Goal: Task Accomplishment & Management: Manage account settings

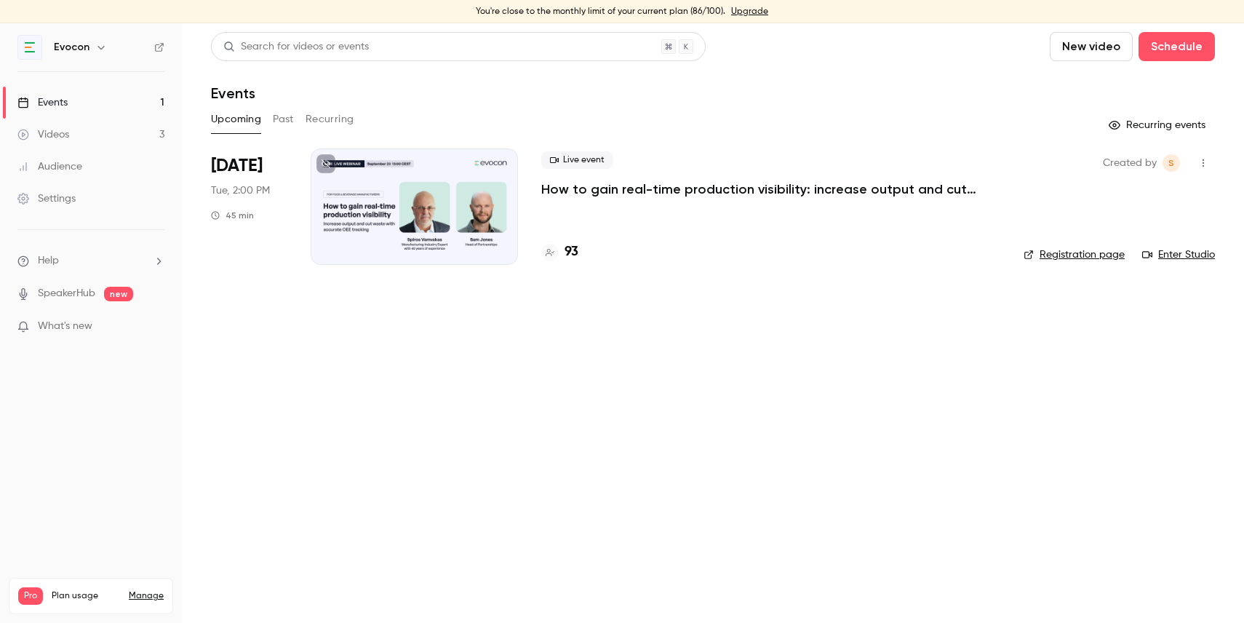
click at [92, 164] on link "Audience" at bounding box center [91, 167] width 182 height 32
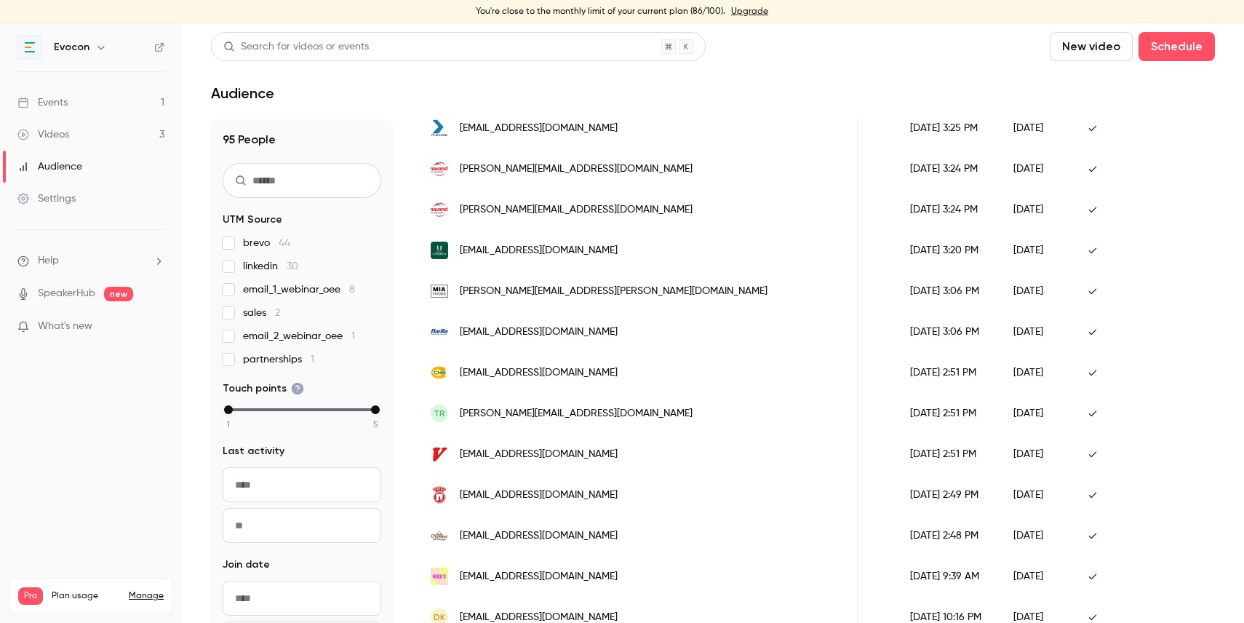
click at [54, 145] on link "Videos 3" at bounding box center [91, 135] width 182 height 32
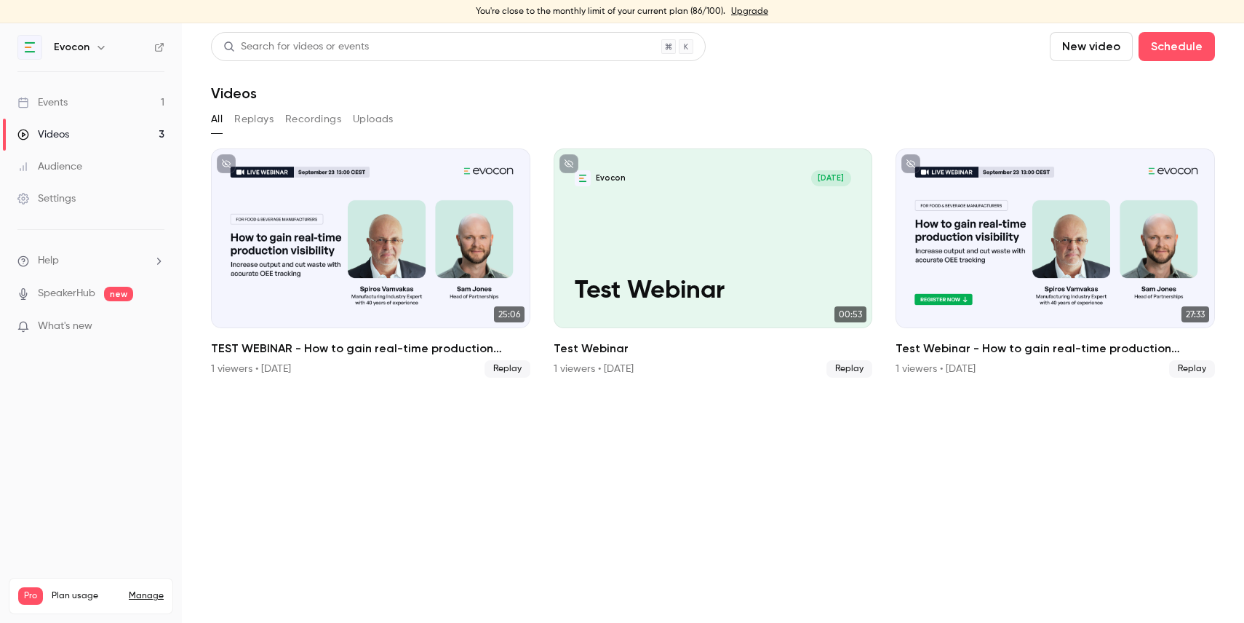
click at [57, 111] on link "Events 1" at bounding box center [91, 103] width 182 height 32
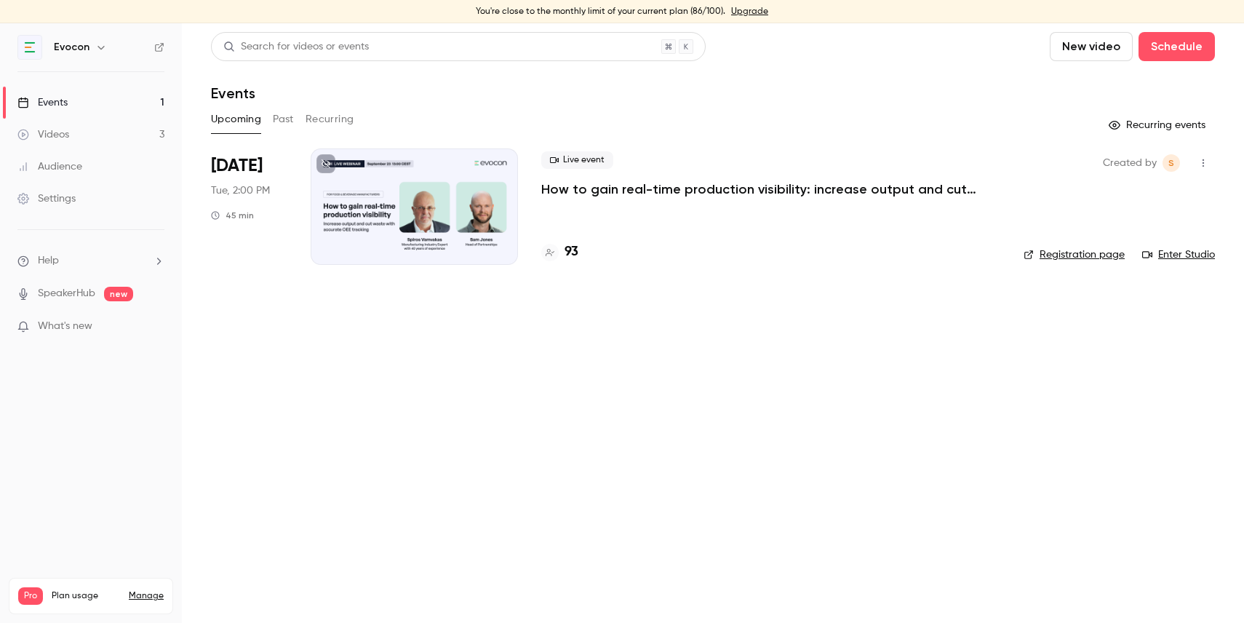
click at [672, 190] on p "How to gain real-time production visibility: increase output and cut waste with…" at bounding box center [759, 188] width 437 height 17
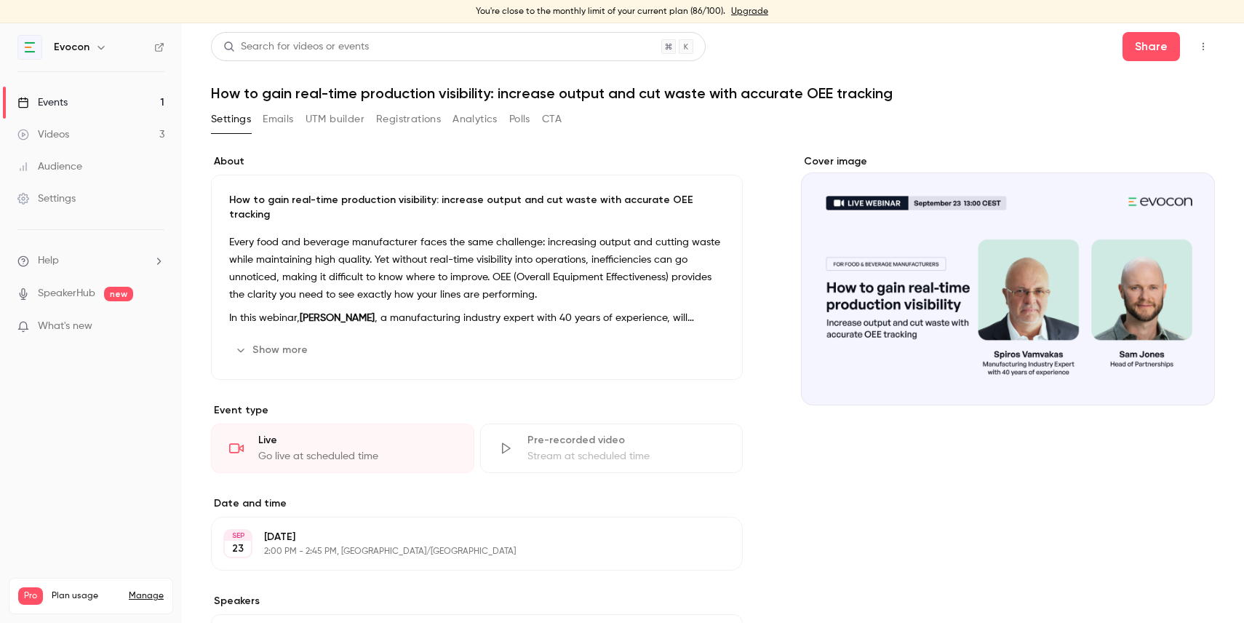
click at [427, 116] on button "Registrations" at bounding box center [408, 119] width 65 height 23
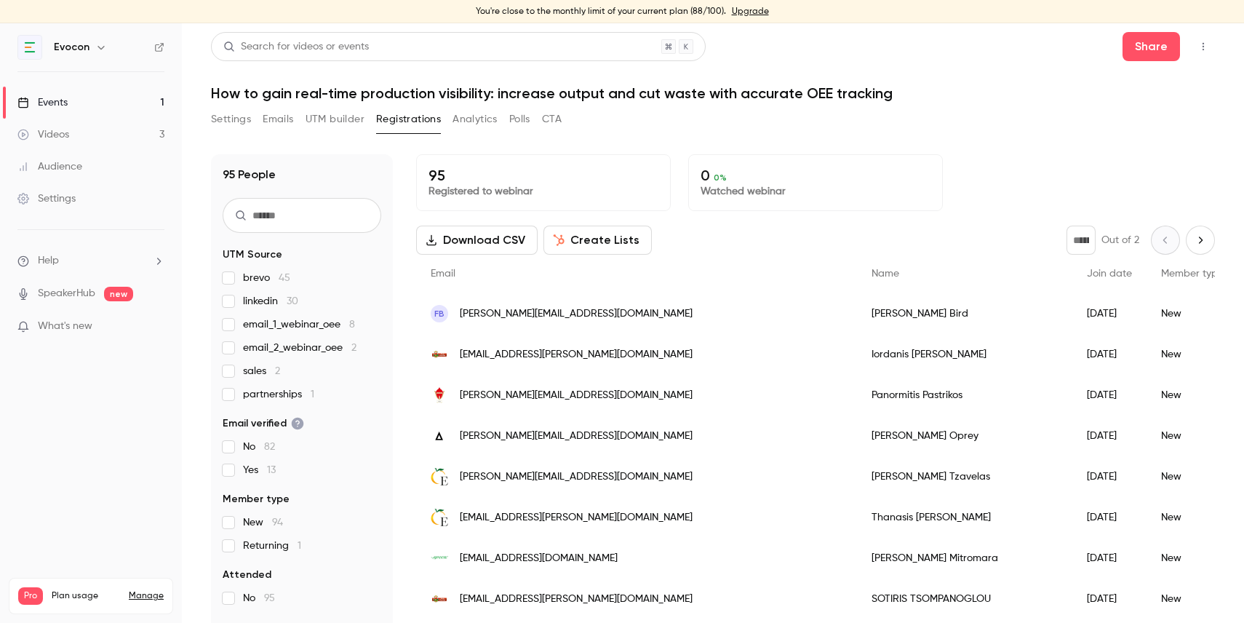
drag, startPoint x: 671, startPoint y: 359, endPoint x: 785, endPoint y: 357, distance: 114.3
click at [857, 357] on div "[PERSON_NAME]" at bounding box center [964, 354] width 215 height 41
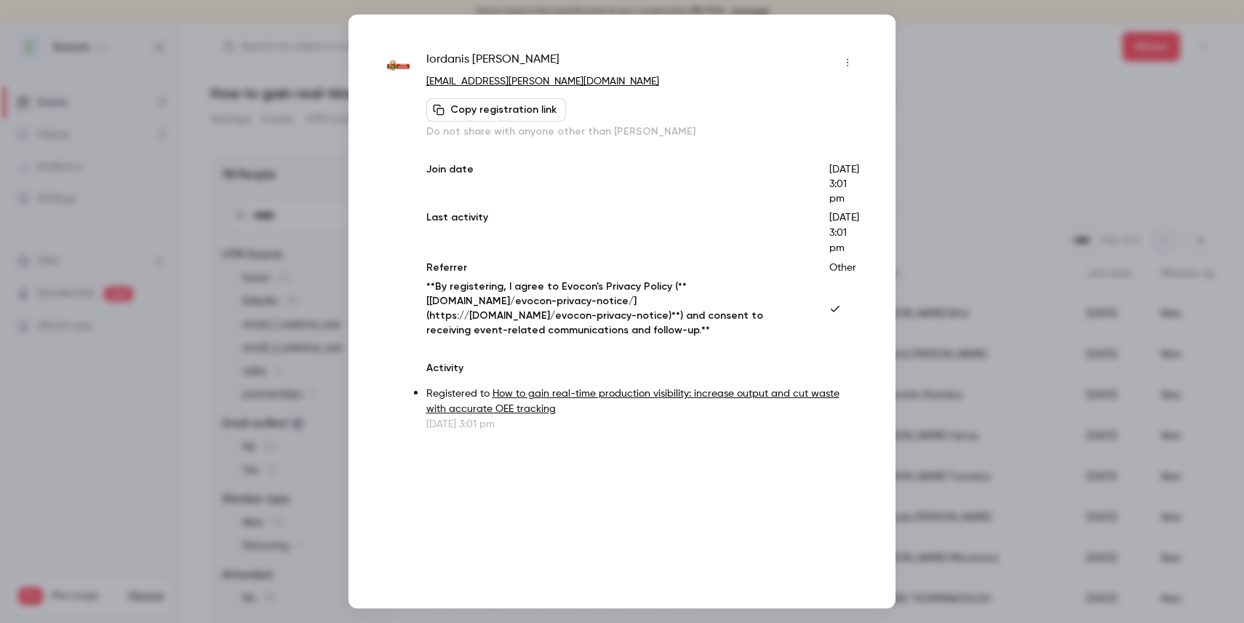
drag, startPoint x: 564, startPoint y: 60, endPoint x: 425, endPoint y: 62, distance: 139.0
click at [425, 62] on div "Iordanis Konstantinidis iorkon@barbastathis.com Copy registration link Do not s…" at bounding box center [622, 241] width 474 height 381
copy span "Iordanis Konstantinidis"
click at [920, 23] on div at bounding box center [622, 311] width 1244 height 623
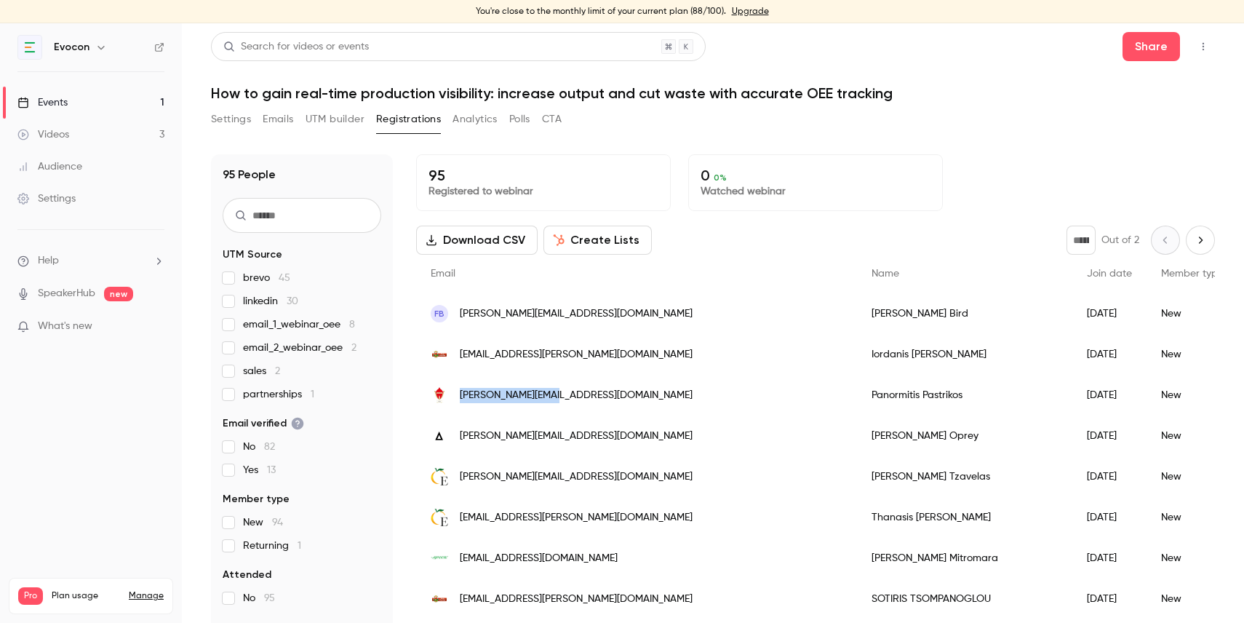
drag, startPoint x: 581, startPoint y: 394, endPoint x: 458, endPoint y: 400, distance: 123.1
click at [458, 400] on div "[PERSON_NAME][EMAIL_ADDRESS][DOMAIN_NAME]" at bounding box center [636, 395] width 441 height 41
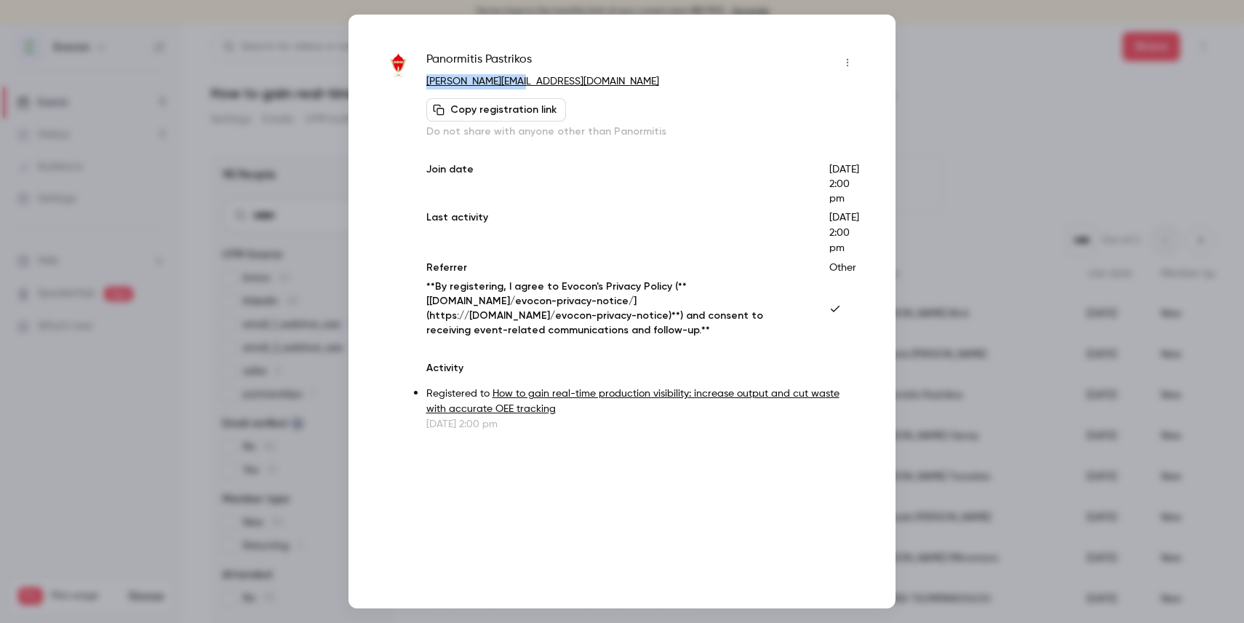
drag, startPoint x: 537, startPoint y: 81, endPoint x: 426, endPoint y: 87, distance: 110.8
click at [426, 87] on p "[PERSON_NAME][EMAIL_ADDRESS][DOMAIN_NAME]" at bounding box center [642, 81] width 433 height 15
copy link "[PERSON_NAME][EMAIL_ADDRESS][DOMAIN_NAME]"
drag, startPoint x: 543, startPoint y: 57, endPoint x: 425, endPoint y: 59, distance: 118.6
click at [425, 59] on div "Panormitis Pastrikos p.pastrikos@ion.gr Copy registration link Do not share wit…" at bounding box center [622, 241] width 474 height 381
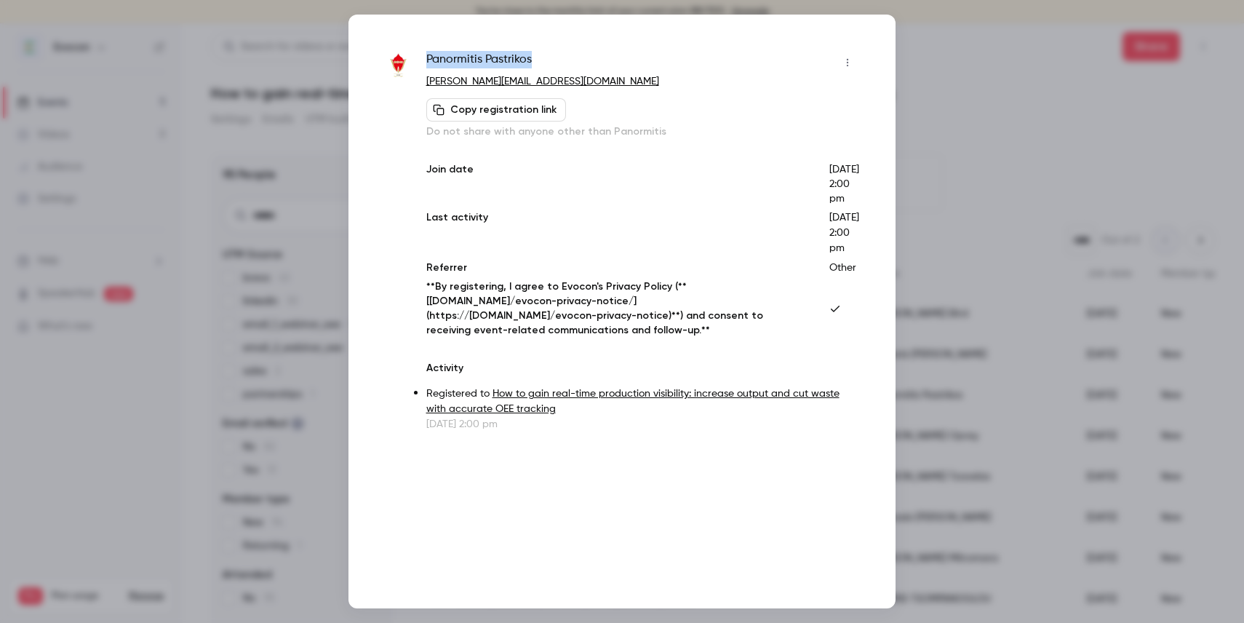
copy span "Panormitis Pastrikos"
click at [956, 70] on div at bounding box center [622, 311] width 1244 height 623
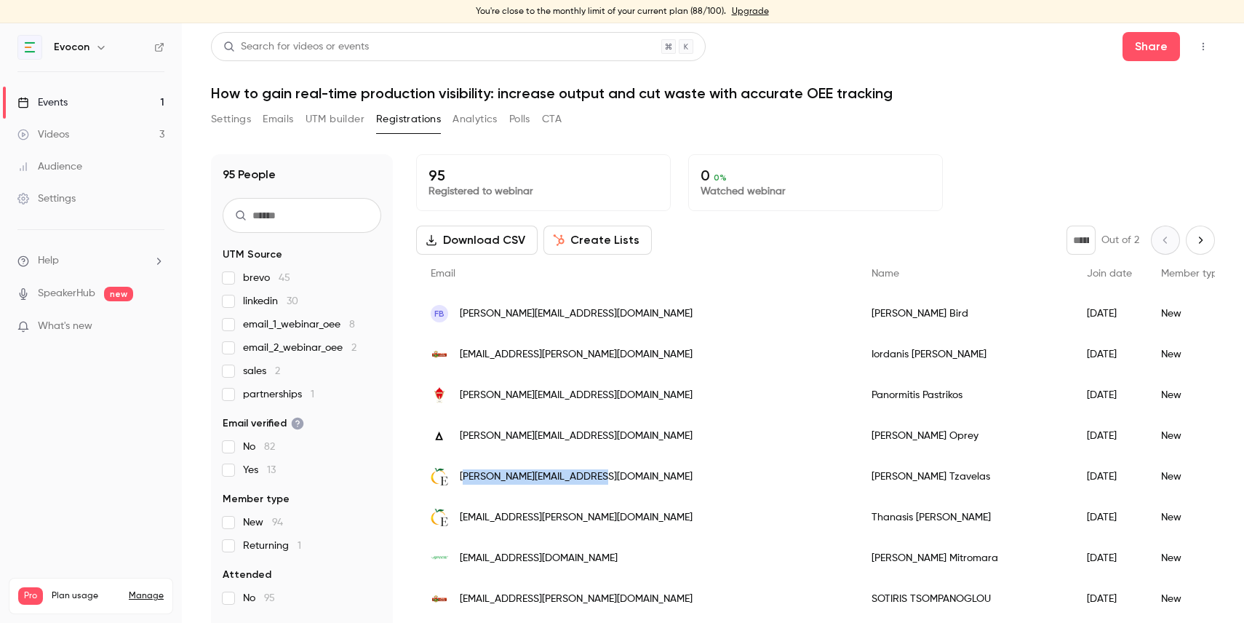
drag, startPoint x: 599, startPoint y: 477, endPoint x: 466, endPoint y: 477, distance: 133.1
click at [466, 477] on div "[PERSON_NAME][EMAIL_ADDRESS][DOMAIN_NAME]" at bounding box center [636, 476] width 441 height 41
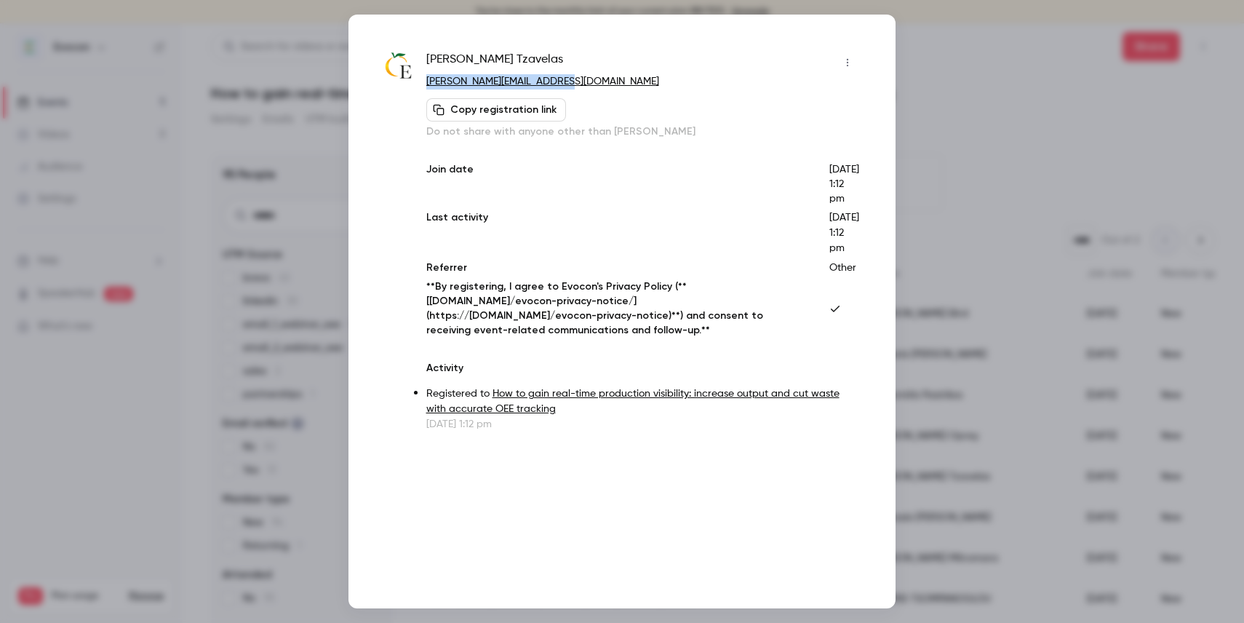
drag, startPoint x: 553, startPoint y: 78, endPoint x: 422, endPoint y: 87, distance: 131.3
click at [422, 87] on div "Dimitris Tzavelas dimitris.tzavelas@elbak.gr Copy registration link Do not shar…" at bounding box center [622, 241] width 474 height 381
copy link "[PERSON_NAME][EMAIL_ADDRESS][DOMAIN_NAME]"
drag, startPoint x: 522, startPoint y: 55, endPoint x: 426, endPoint y: 55, distance: 96.0
click at [426, 55] on div "Dimitris Tzavelas" at bounding box center [642, 62] width 433 height 23
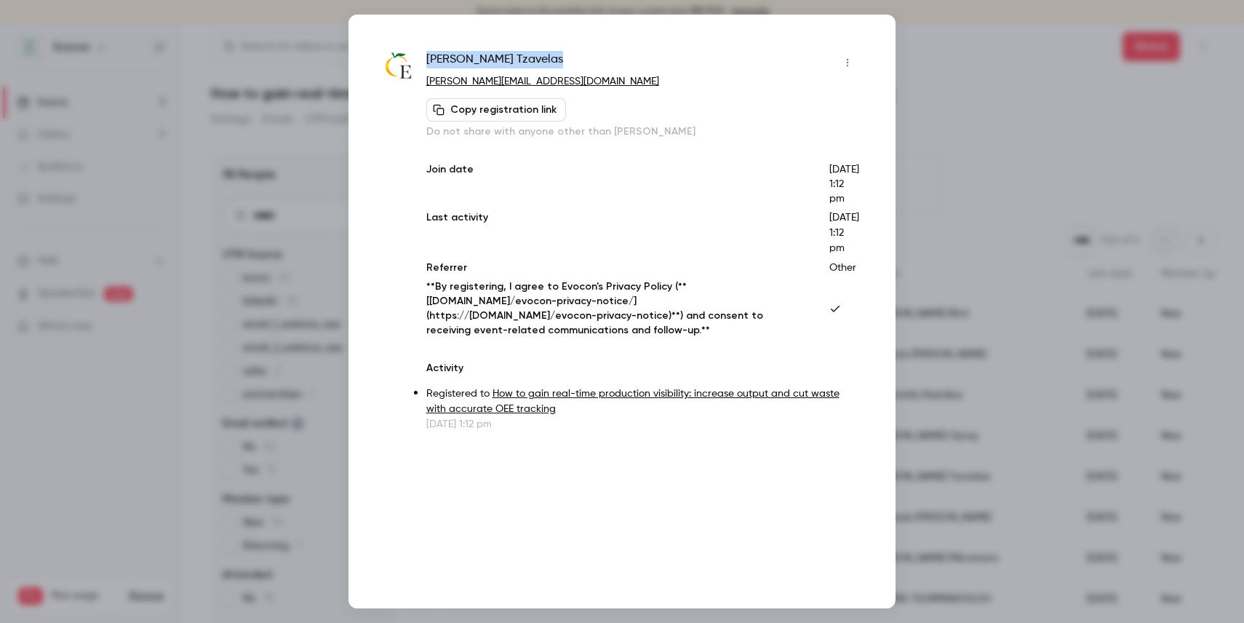
copy span "Dimitris Tzavelas"
click at [328, 218] on div at bounding box center [622, 311] width 1244 height 623
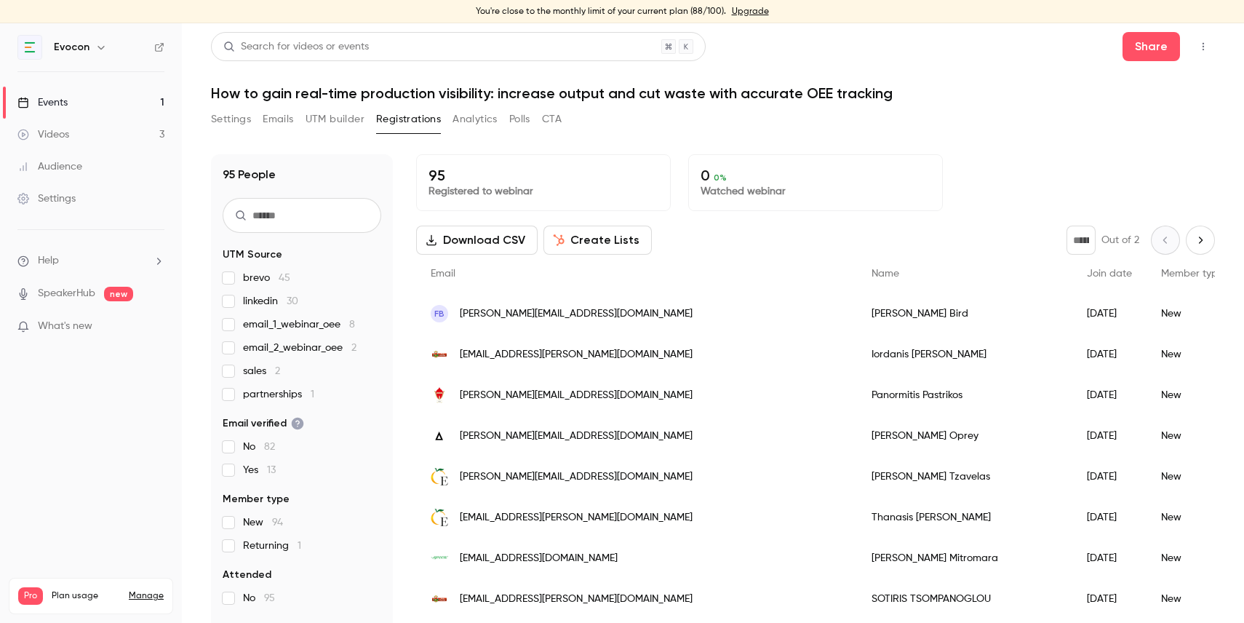
click at [576, 514] on span "[EMAIL_ADDRESS][PERSON_NAME][DOMAIN_NAME]" at bounding box center [576, 517] width 233 height 15
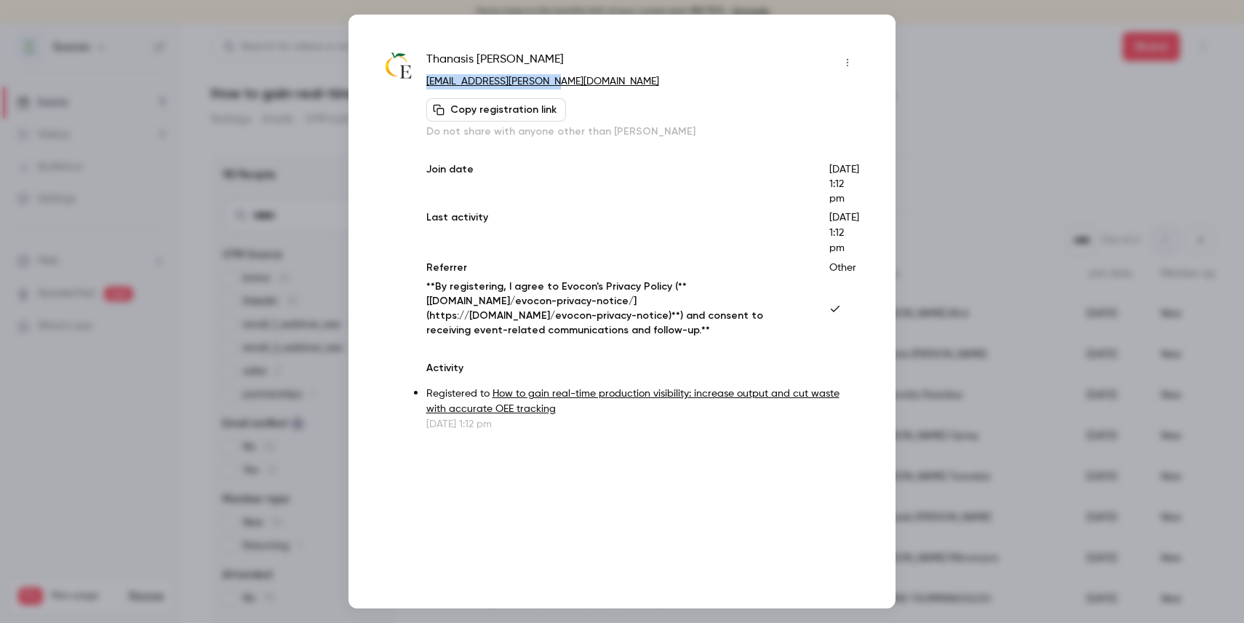
drag, startPoint x: 567, startPoint y: 84, endPoint x: 420, endPoint y: 87, distance: 147.0
click at [420, 87] on div "Thanasis Makris thanasis.makris@elbak.gr Copy registration link Do not share wi…" at bounding box center [622, 241] width 474 height 381
copy link "[EMAIL_ADDRESS][PERSON_NAME][DOMAIN_NAME]"
drag, startPoint x: 520, startPoint y: 61, endPoint x: 427, endPoint y: 60, distance: 93.1
click at [427, 60] on div "Thanasis Makris" at bounding box center [642, 62] width 433 height 23
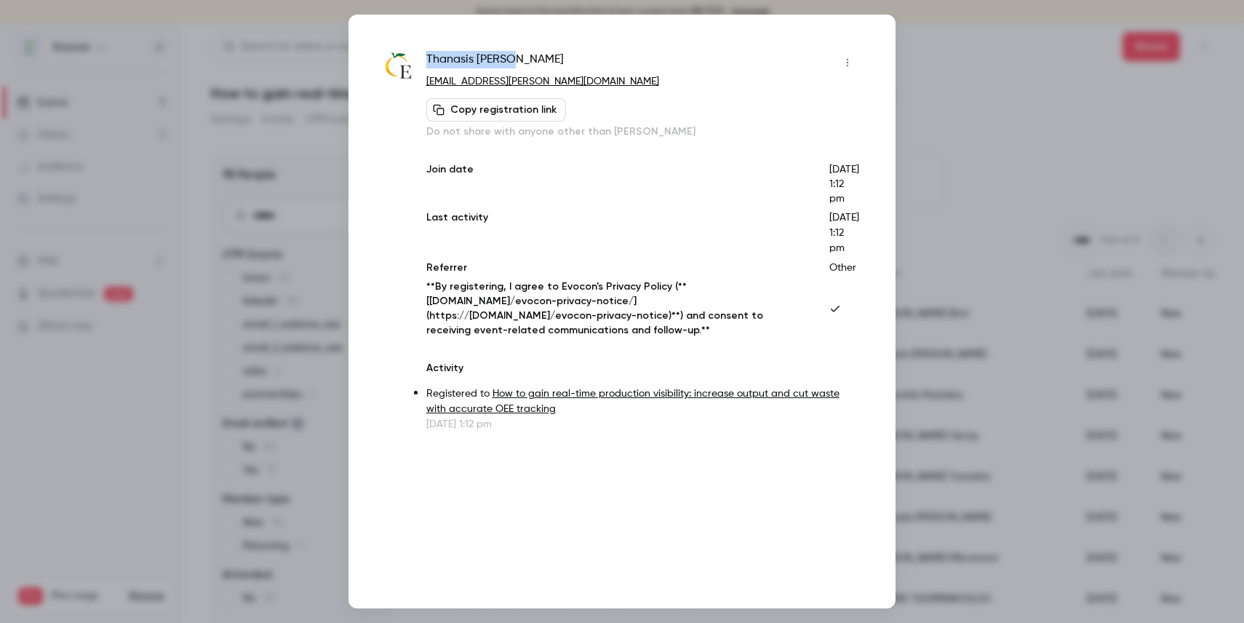
copy span "Thanasis Makris"
click at [947, 80] on div at bounding box center [622, 311] width 1244 height 623
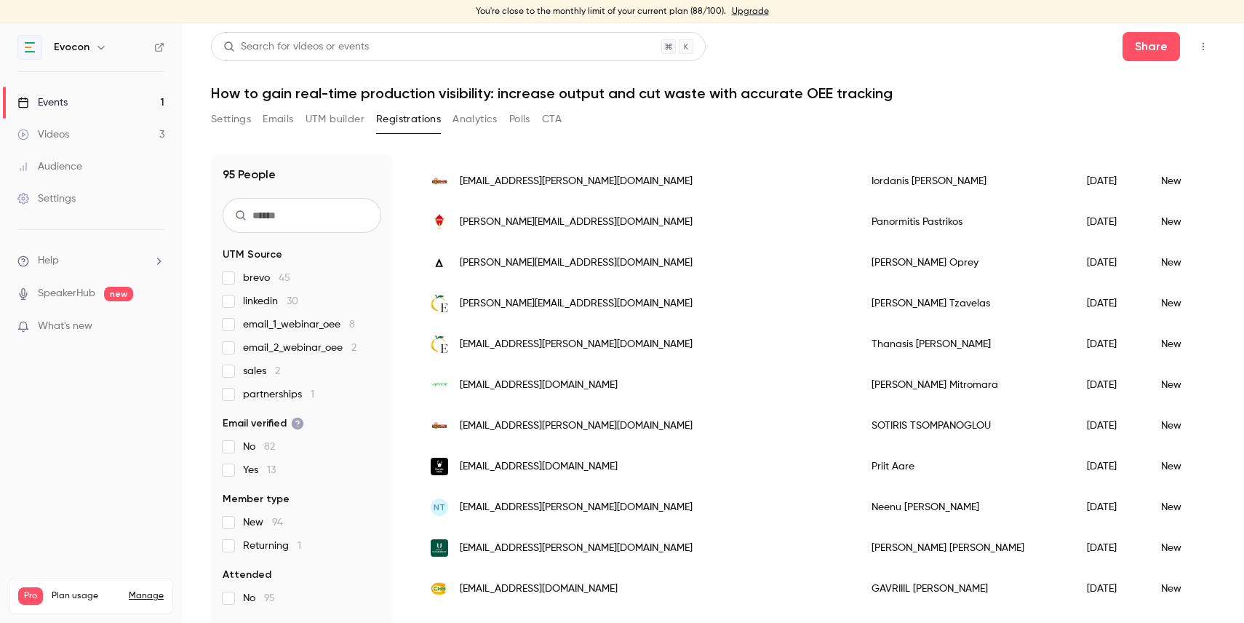
scroll to position [177, 0]
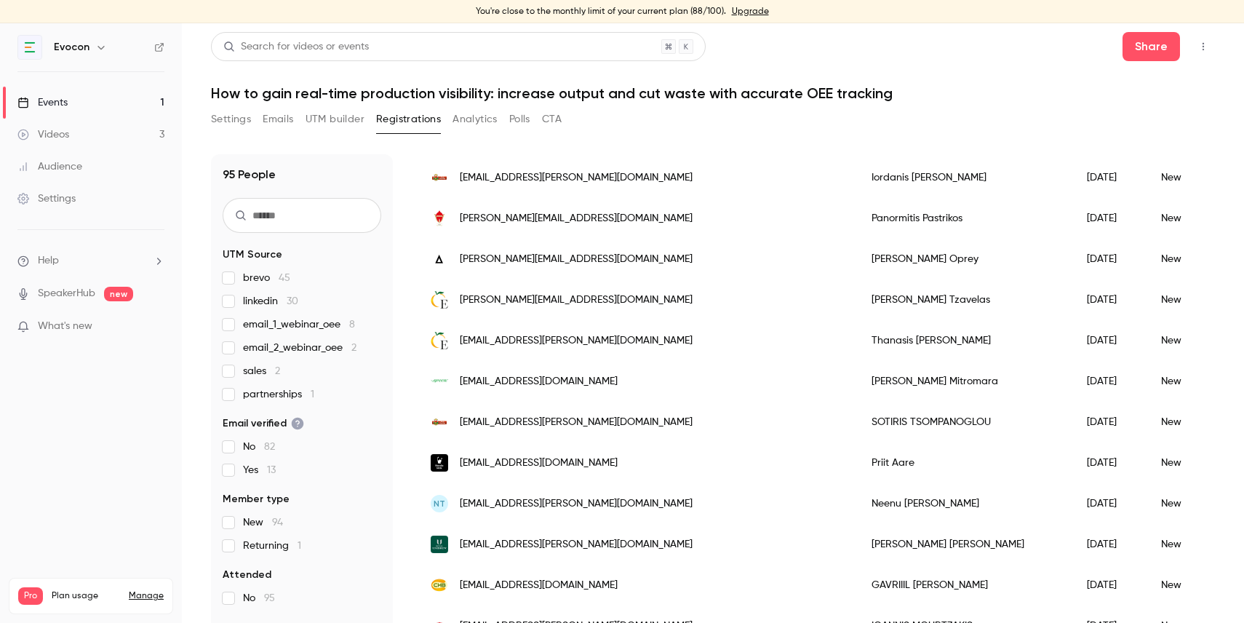
drag, startPoint x: 659, startPoint y: 381, endPoint x: 461, endPoint y: 384, distance: 198.6
click at [461, 384] on div "[EMAIL_ADDRESS][DOMAIN_NAME]" at bounding box center [636, 381] width 441 height 41
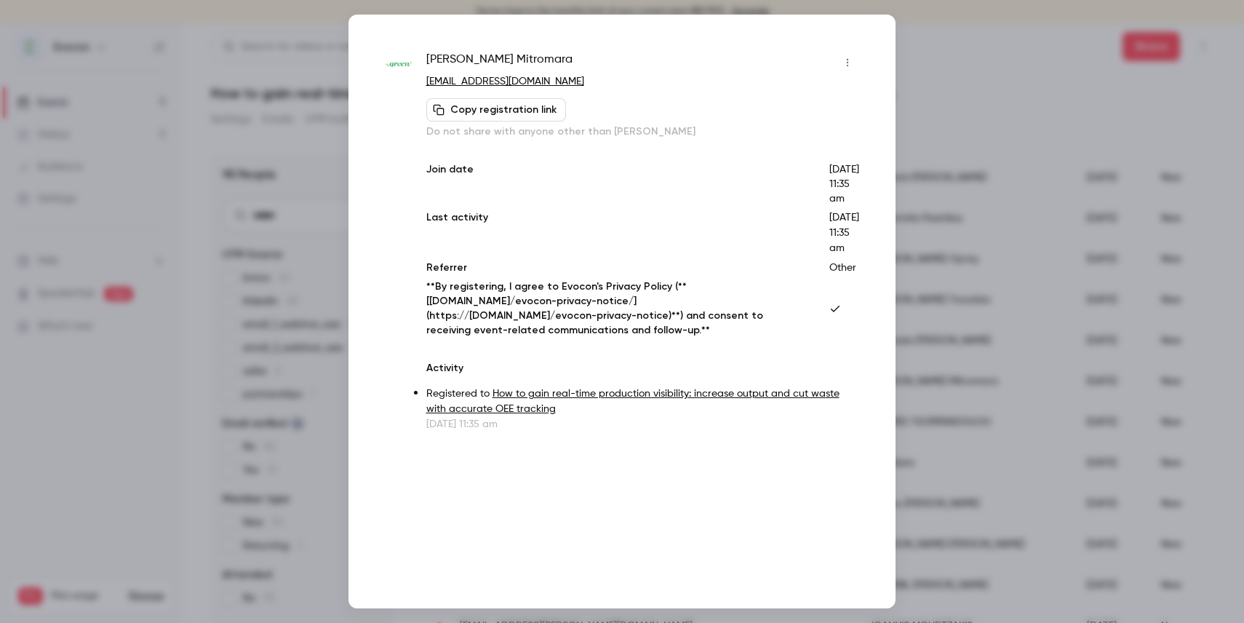
drag, startPoint x: 619, startPoint y: 83, endPoint x: 420, endPoint y: 85, distance: 199.4
click at [420, 85] on div "Elena Mitromara emitromara@greenbeveragesgroup.com Copy registration link Do no…" at bounding box center [622, 241] width 474 height 381
copy link "[EMAIL_ADDRESS][DOMAIN_NAME]"
click at [933, 45] on div at bounding box center [622, 311] width 1244 height 623
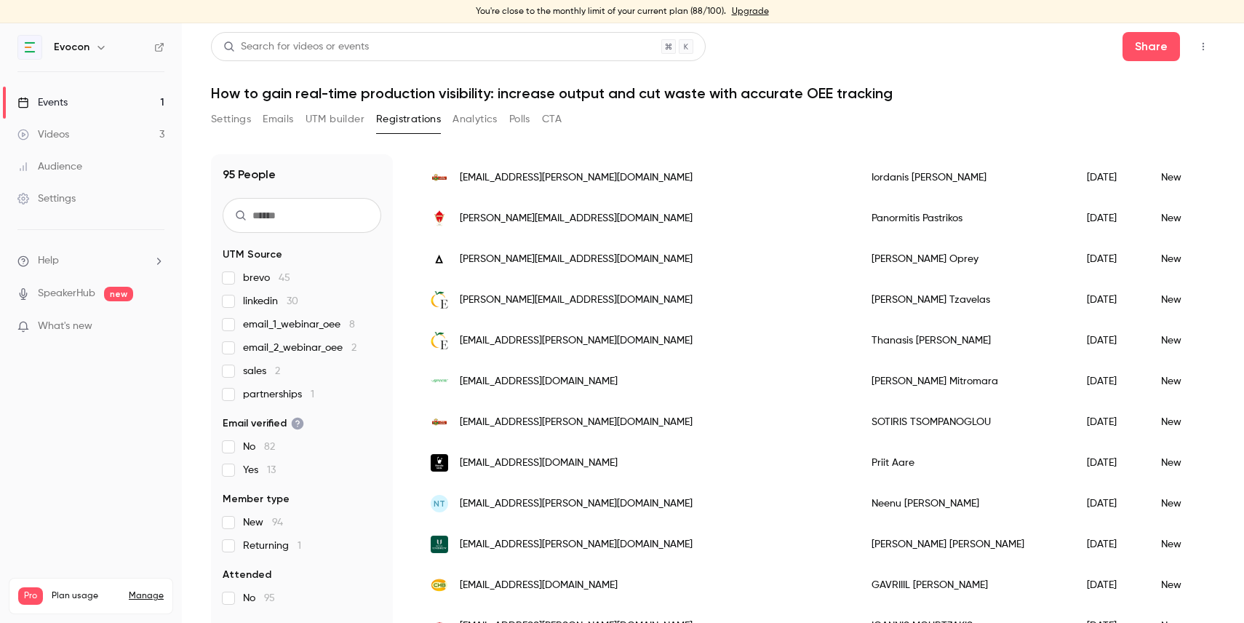
click at [551, 420] on span "[EMAIL_ADDRESS][PERSON_NAME][DOMAIN_NAME]" at bounding box center [576, 422] width 233 height 15
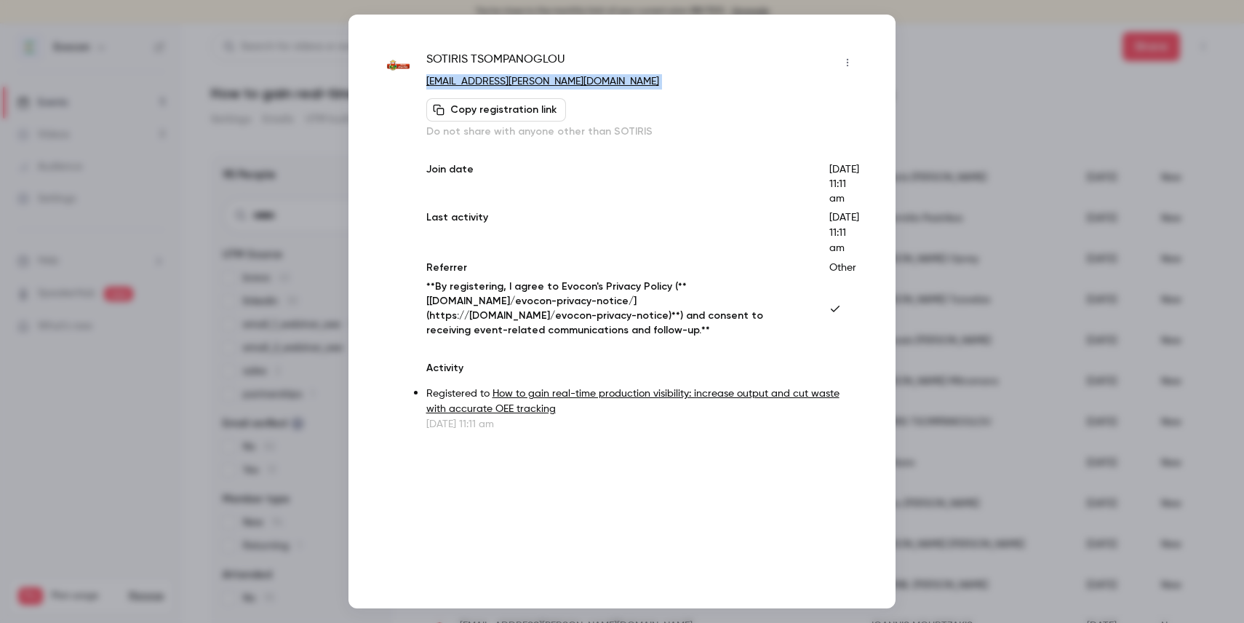
drag, startPoint x: 564, startPoint y: 92, endPoint x: 427, endPoint y: 84, distance: 137.0
click at [427, 84] on div "SOTIRIS TSOMPANOGLOU sottso@barbastathis.com Copy registration link Do not shar…" at bounding box center [642, 95] width 433 height 88
copy div "sottso@barbastathis.com Copy registration link"
click at [936, 37] on div at bounding box center [622, 311] width 1244 height 623
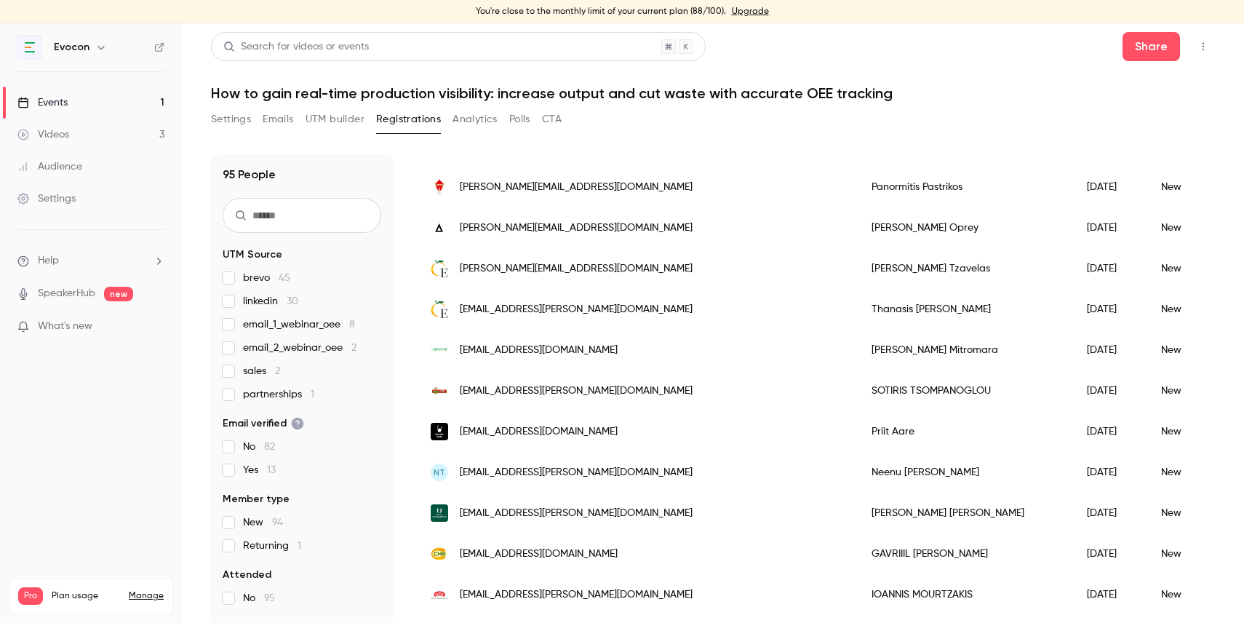
scroll to position [210, 0]
click at [587, 553] on div "[EMAIL_ADDRESS][DOMAIN_NAME]" at bounding box center [636, 552] width 441 height 41
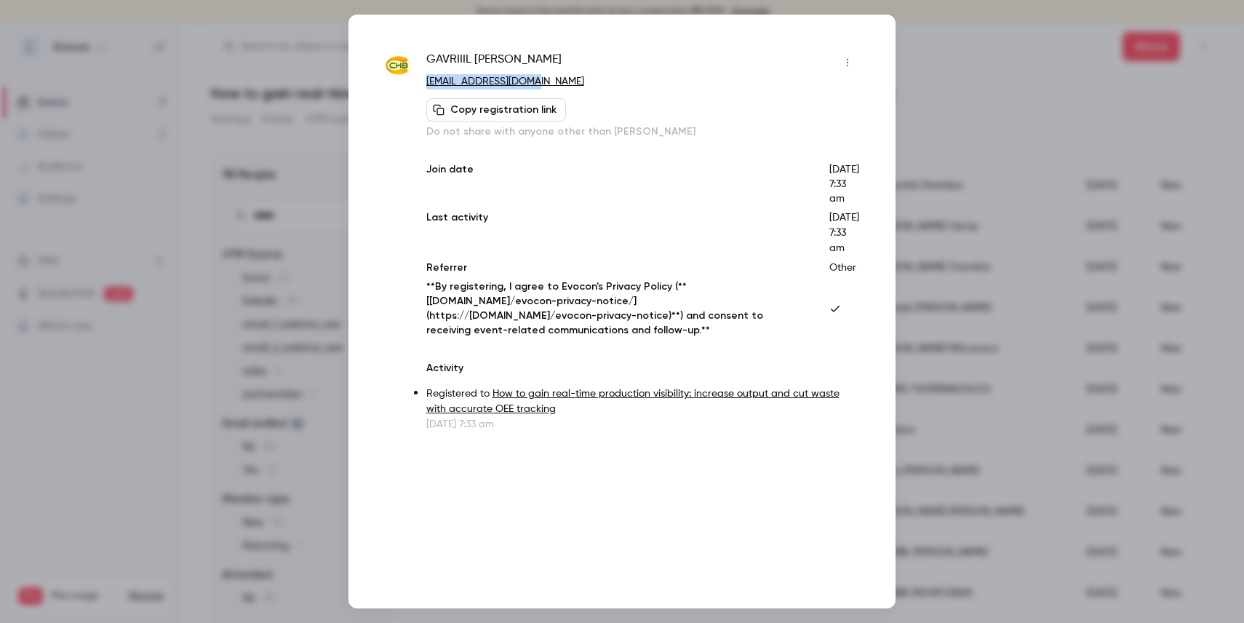
drag, startPoint x: 552, startPoint y: 86, endPoint x: 421, endPoint y: 85, distance: 130.2
click at [421, 85] on div "GAVRIIIL VASILOPOULOS gvasilopoulos@chb.gr Copy registration link Do not share …" at bounding box center [622, 241] width 474 height 381
copy link "[EMAIL_ADDRESS][DOMAIN_NAME]"
click at [298, 245] on div at bounding box center [622, 311] width 1244 height 623
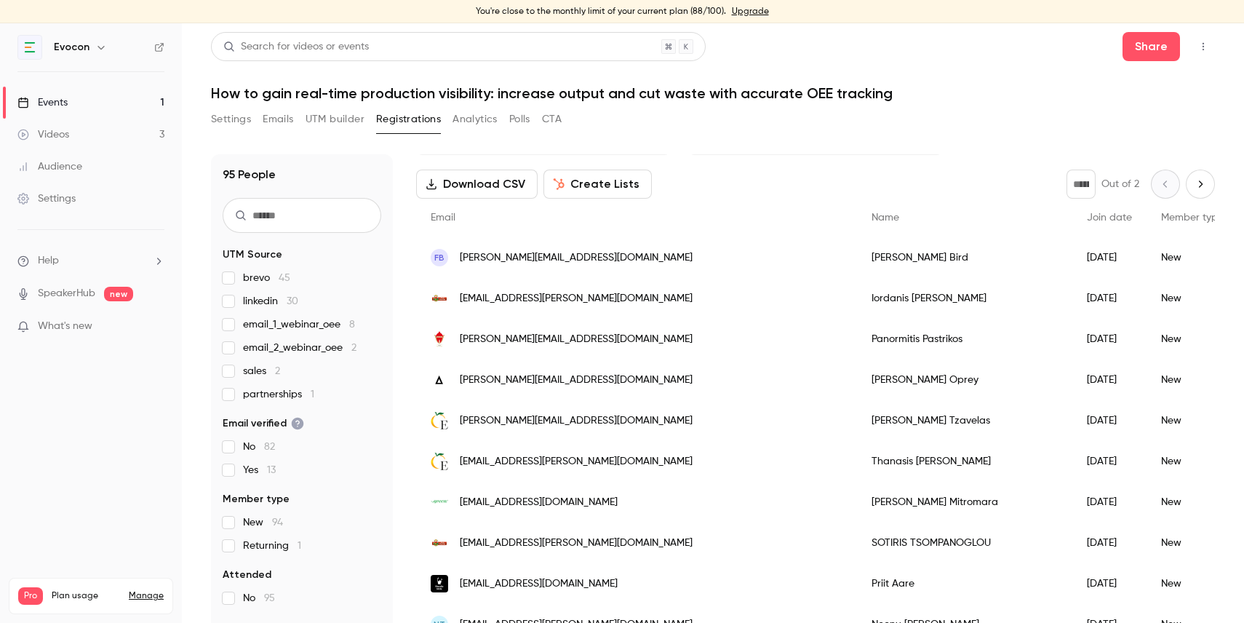
scroll to position [0, 0]
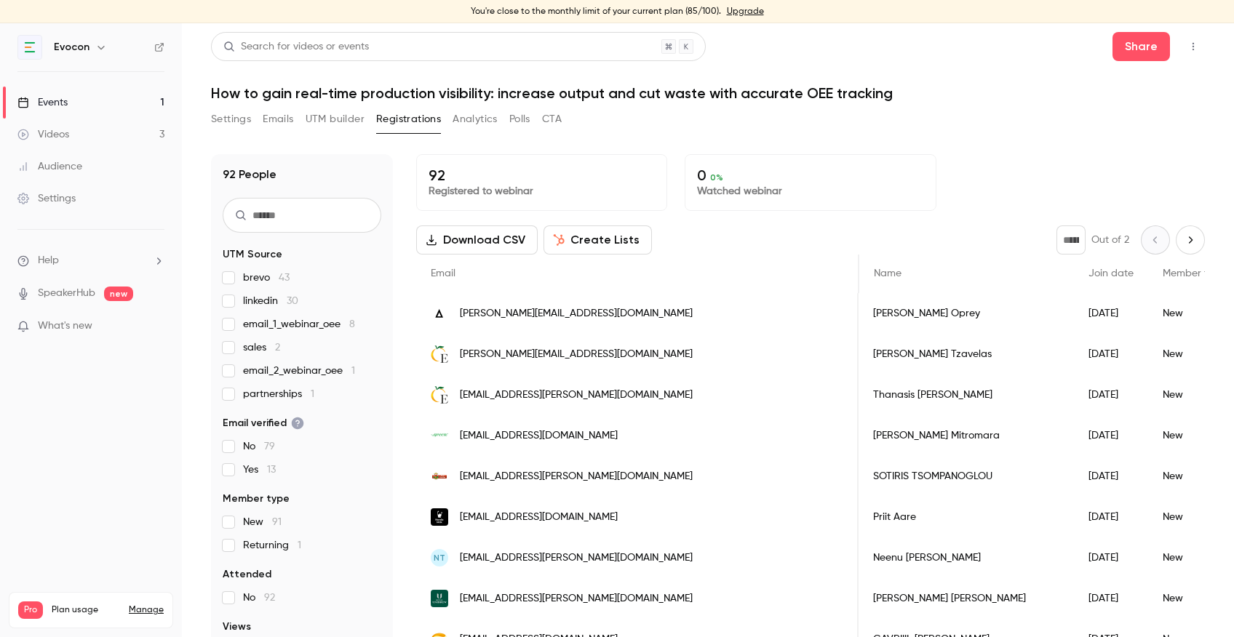
scroll to position [0, 455]
